Goal: Task Accomplishment & Management: Complete application form

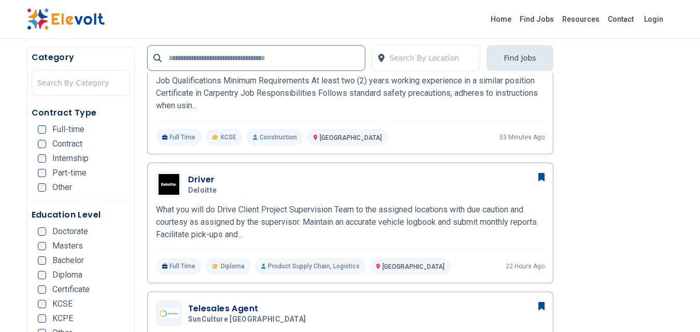
scroll to position [331, 0]
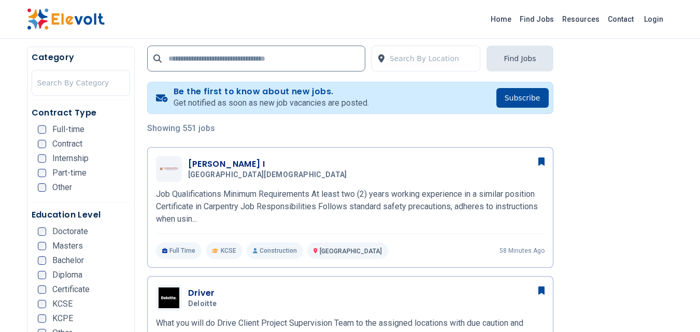
scroll to position [145, 0]
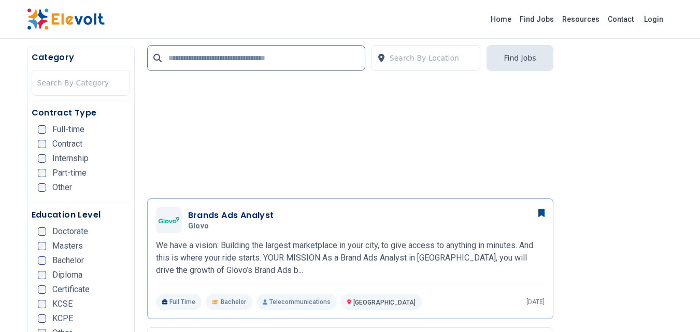
scroll to position [953, 0]
click at [508, 17] on link "Home" at bounding box center [500, 19] width 29 height 17
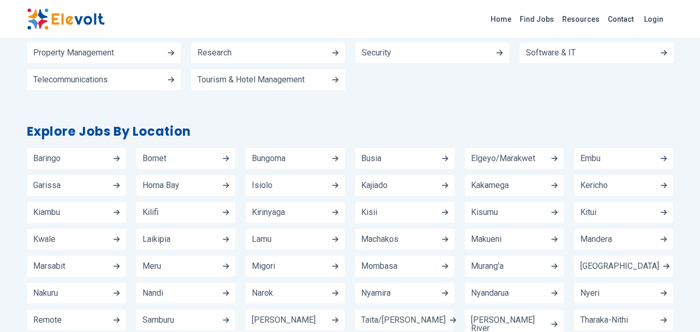
scroll to position [1504, 0]
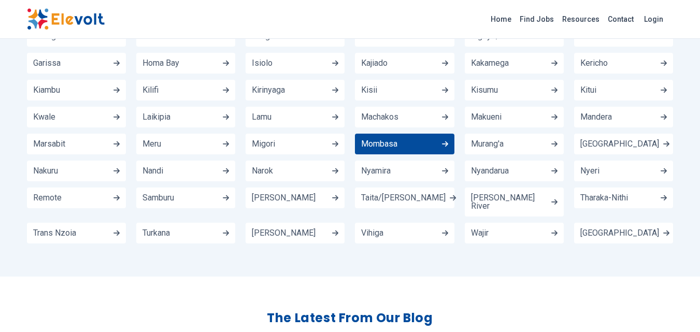
click at [406, 134] on link "Mombasa" at bounding box center [404, 144] width 99 height 21
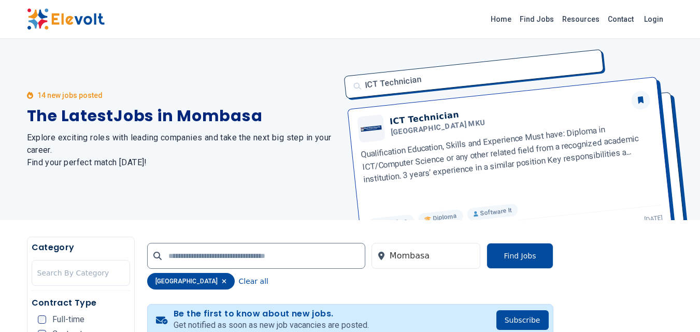
click at [264, 181] on div "14 new jobs posted The Latest Jobs in Mombasa Explore exciting roles with leadi…" at bounding box center [182, 129] width 311 height 181
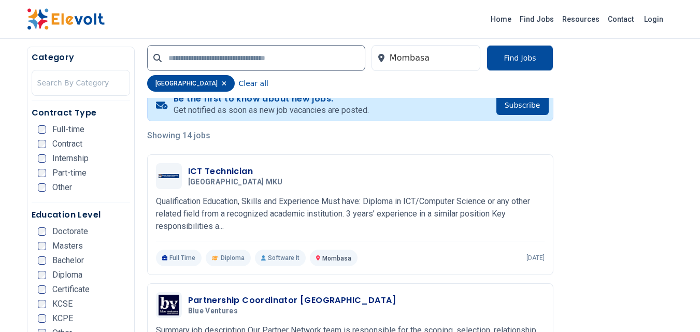
scroll to position [228, 0]
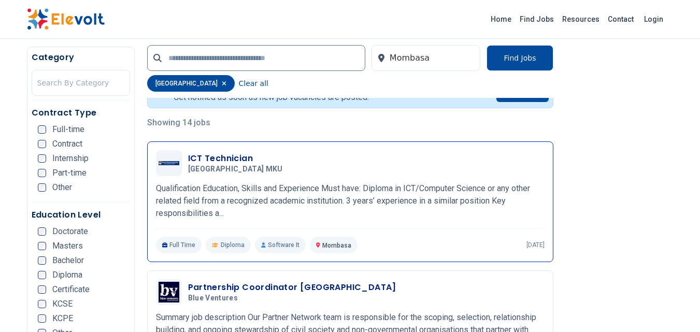
click at [241, 157] on h3 "ICT Technician" at bounding box center [237, 158] width 99 height 12
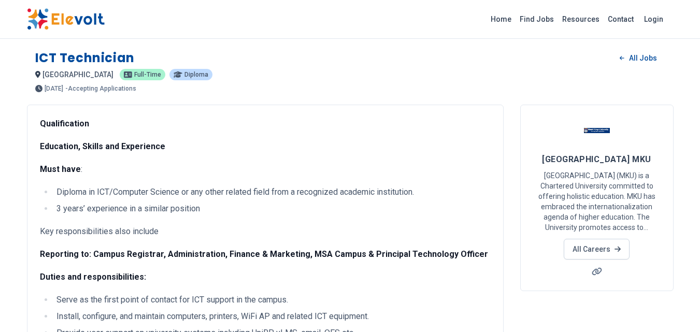
click at [276, 152] on p "Education, Skills and Experience" at bounding box center [265, 146] width 450 height 12
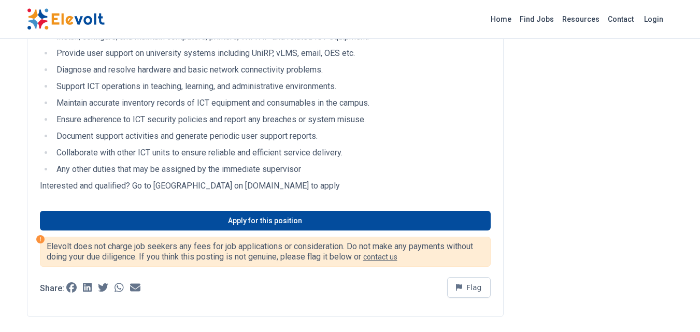
scroll to position [331, 0]
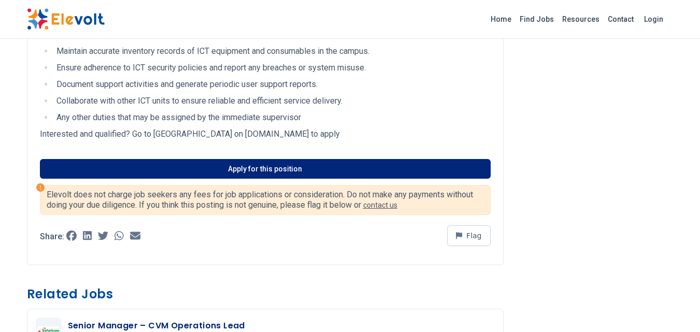
click at [297, 165] on link "Apply for this position" at bounding box center [265, 169] width 450 height 20
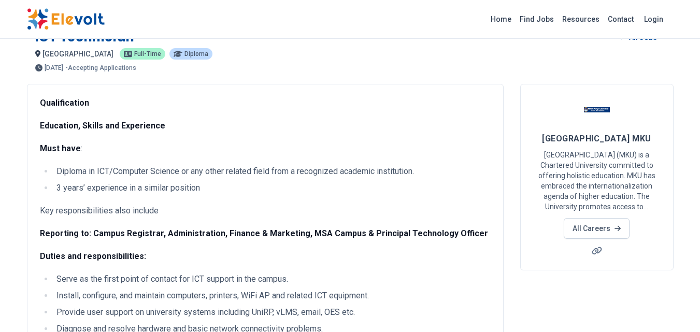
scroll to position [0, 0]
